Goal: Task Accomplishment & Management: Complete application form

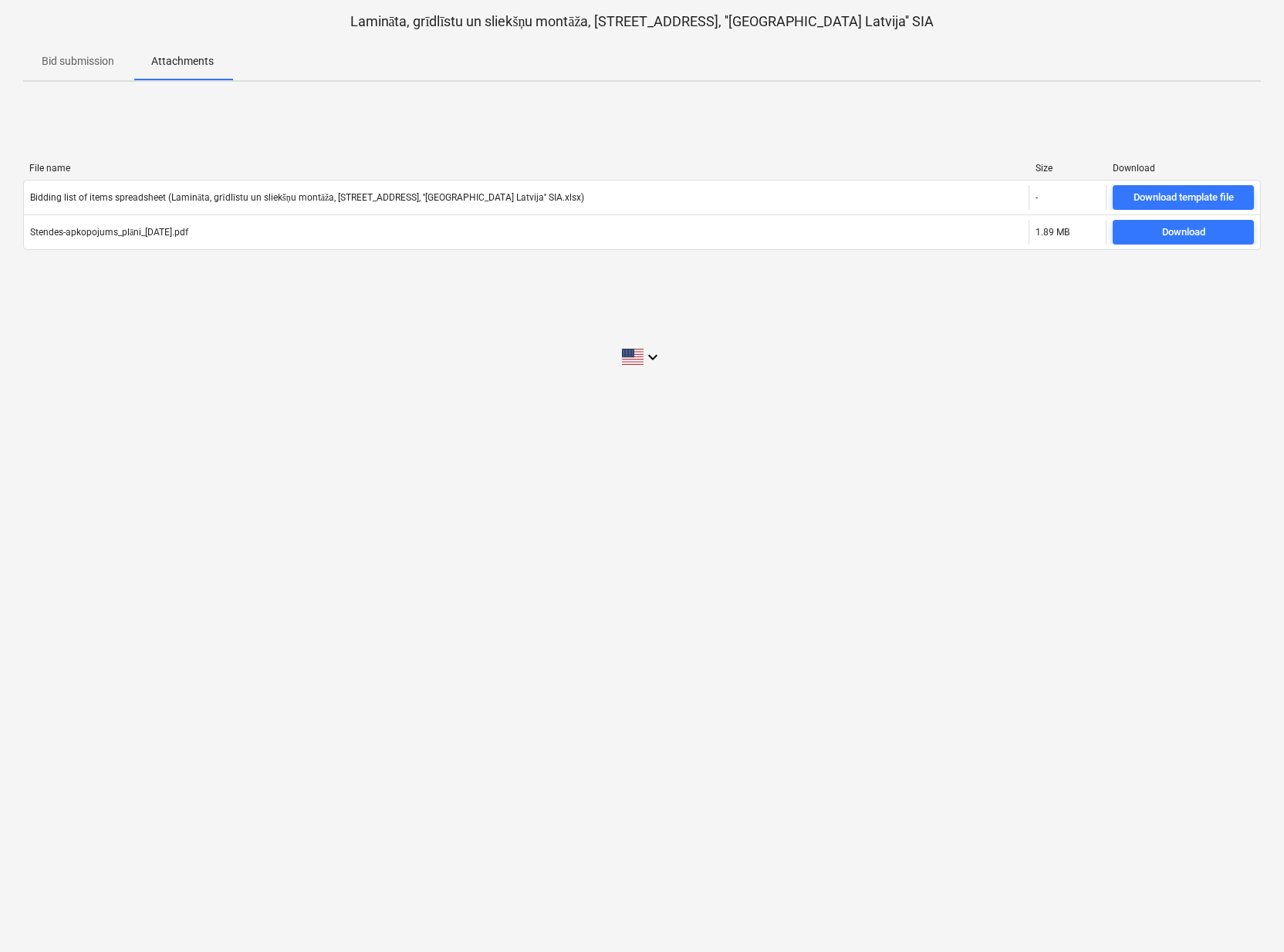
click at [1215, 130] on div "File name Size Download Bidding list of items spreadsheet (Lamināta, grīdlīstu …" at bounding box center [642, 210] width 1238 height 231
click at [76, 59] on p "Bid submission" at bounding box center [78, 61] width 73 height 17
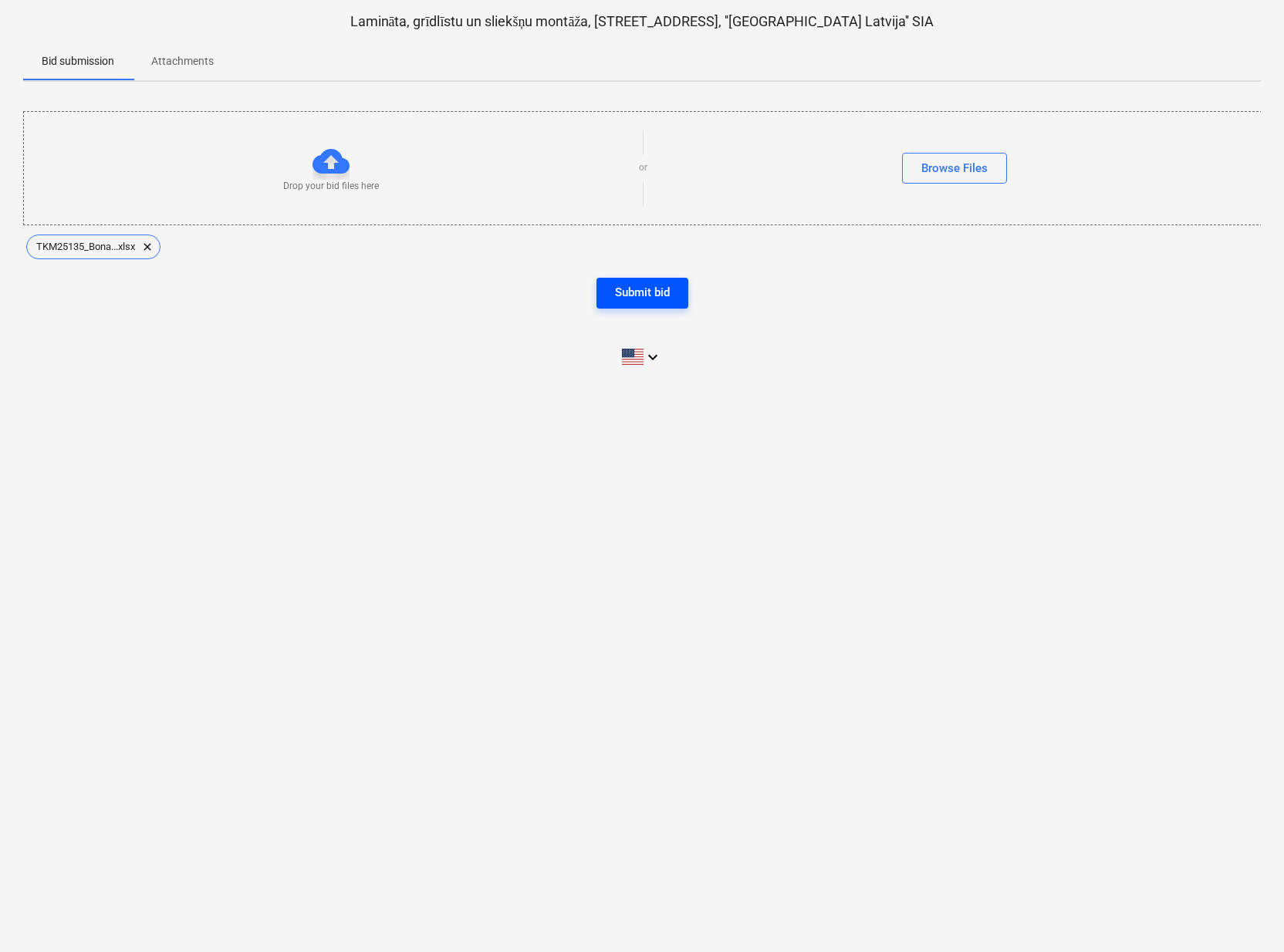
click at [653, 297] on div "Submit bid" at bounding box center [642, 293] width 55 height 20
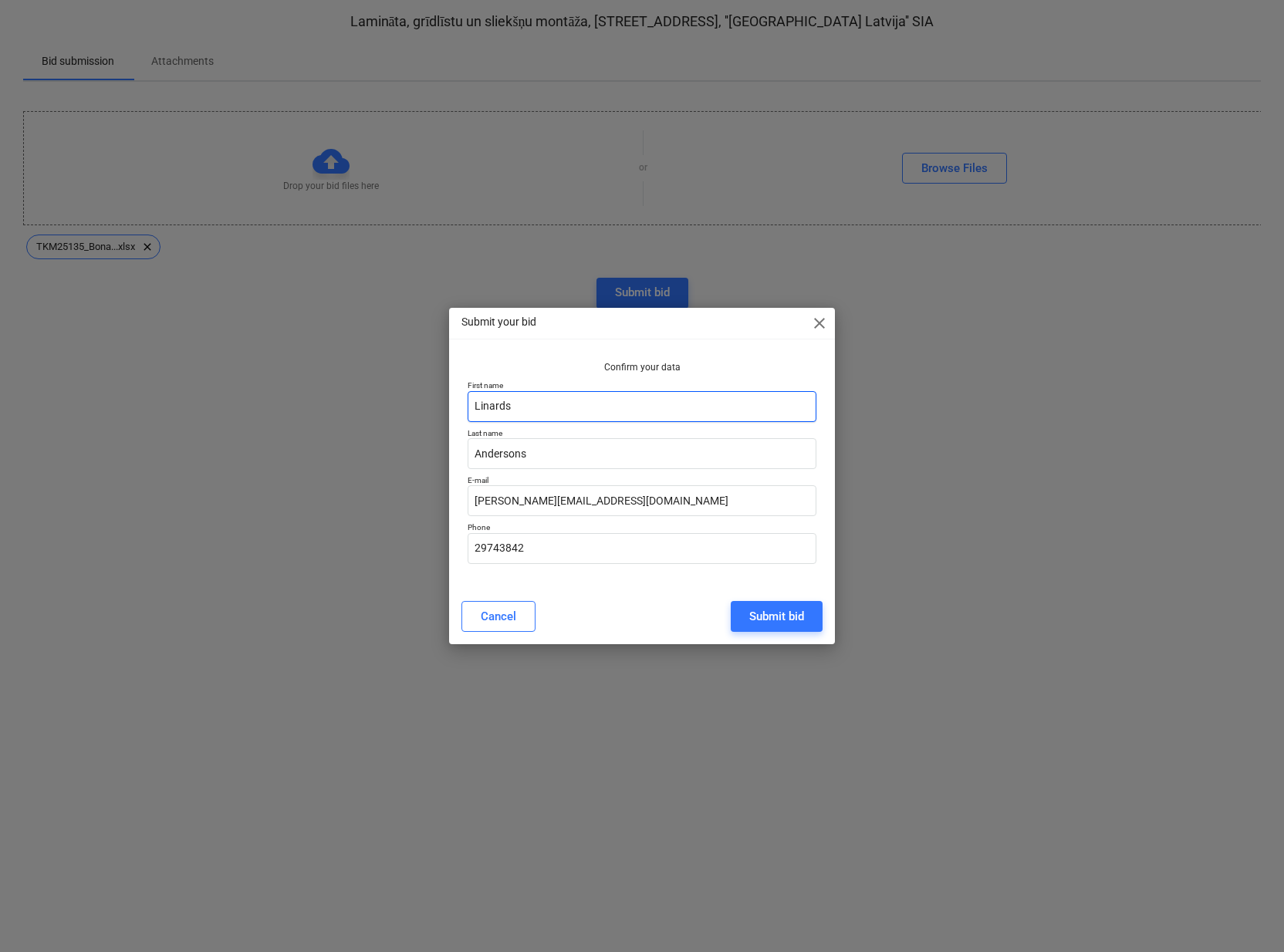
drag, startPoint x: 297, startPoint y: 417, endPoint x: 263, endPoint y: 416, distance: 34.0
click at [263, 416] on div "Submit your bid close Confirm your data First name [PERSON_NAME] Last name [PER…" at bounding box center [642, 476] width 1284 height 952
type input "Kārlis"
drag, startPoint x: 570, startPoint y: 458, endPoint x: 197, endPoint y: 458, distance: 373.0
click at [197, 458] on div "Submit your bid close Confirm your data First name [PERSON_NAME] Last name [PER…" at bounding box center [642, 476] width 1284 height 952
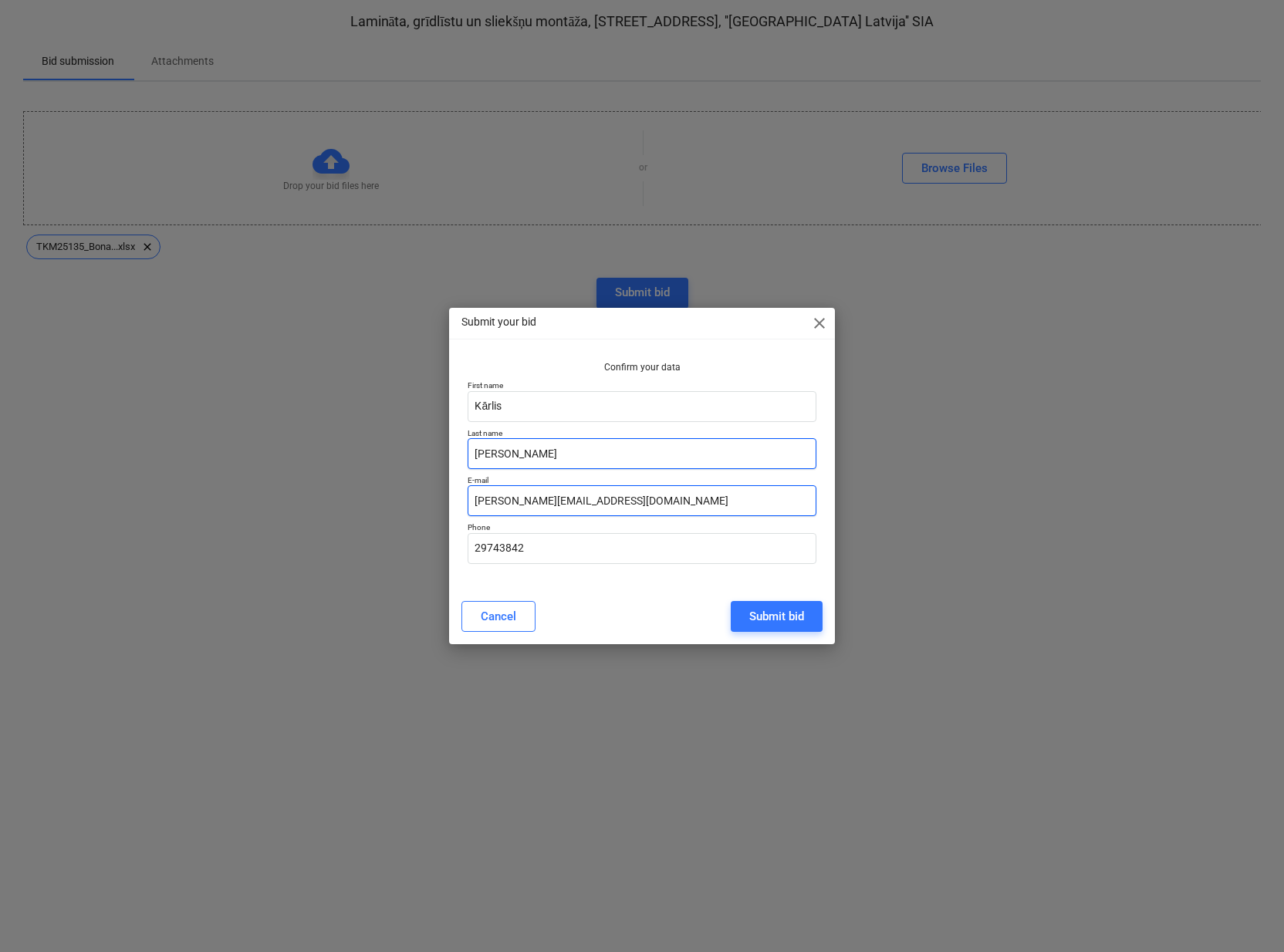
type input "[PERSON_NAME]"
drag, startPoint x: 599, startPoint y: 497, endPoint x: 169, endPoint y: 495, distance: 430.0
click at [169, 495] on div "Submit your bid close Confirm your data First name [PERSON_NAME] Last name [PER…" at bounding box center [642, 476] width 1284 height 952
click at [577, 503] on input "[PERSON_NAME]@" at bounding box center [641, 500] width 348 height 31
click at [564, 493] on input "[PERSON_NAME]@" at bounding box center [641, 500] width 348 height 31
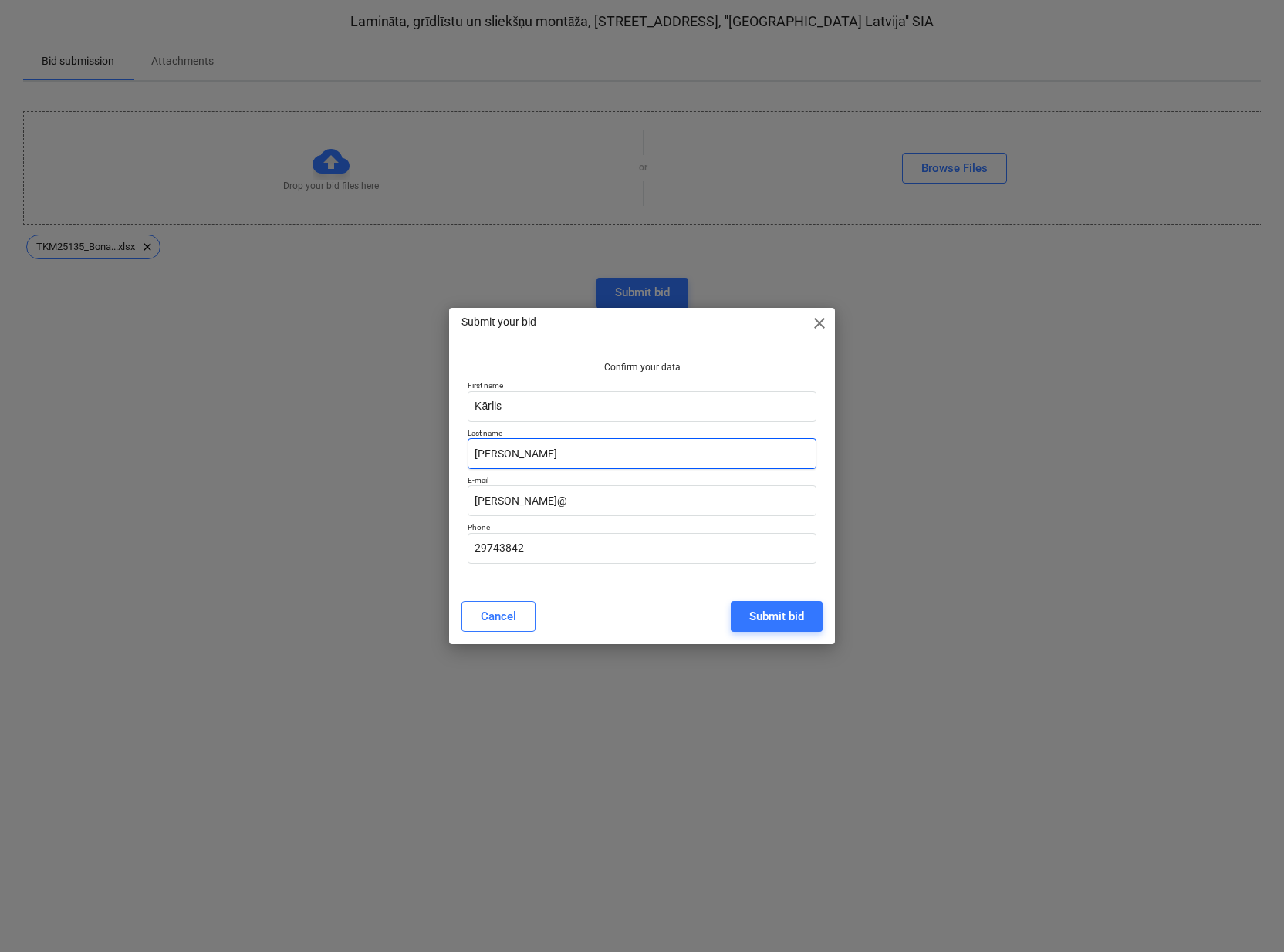
click at [573, 466] on input "[PERSON_NAME]" at bounding box center [641, 453] width 348 height 31
click at [535, 494] on input "[PERSON_NAME]@" at bounding box center [641, 500] width 348 height 31
type input "[PERSON_NAME][EMAIL_ADDRESS][DOMAIN_NAME]"
click at [554, 549] on input "29743842" at bounding box center [641, 548] width 348 height 31
type input "28385801"
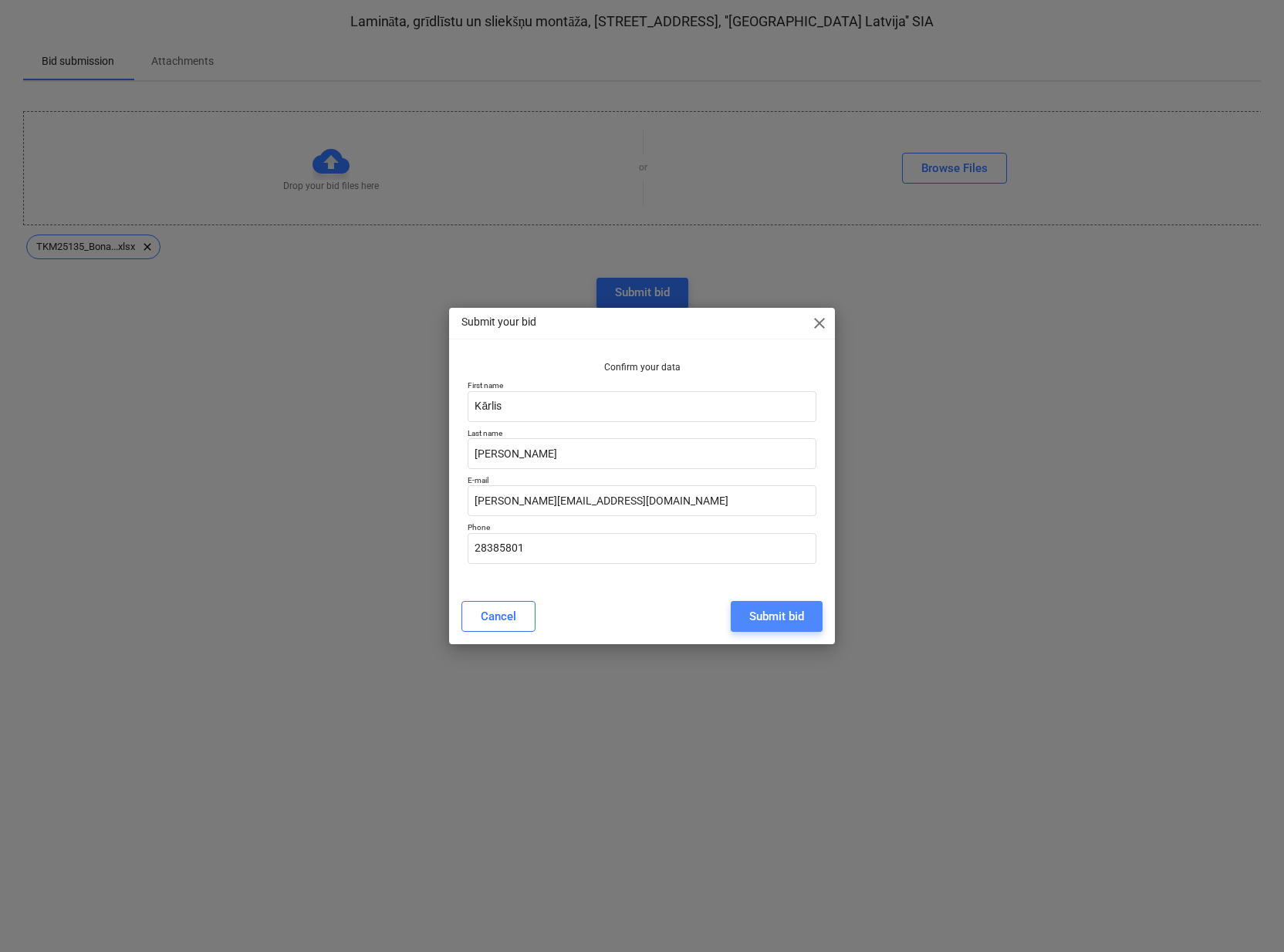
click at [783, 612] on div "Submit bid" at bounding box center [777, 616] width 55 height 20
